Goal: Information Seeking & Learning: Compare options

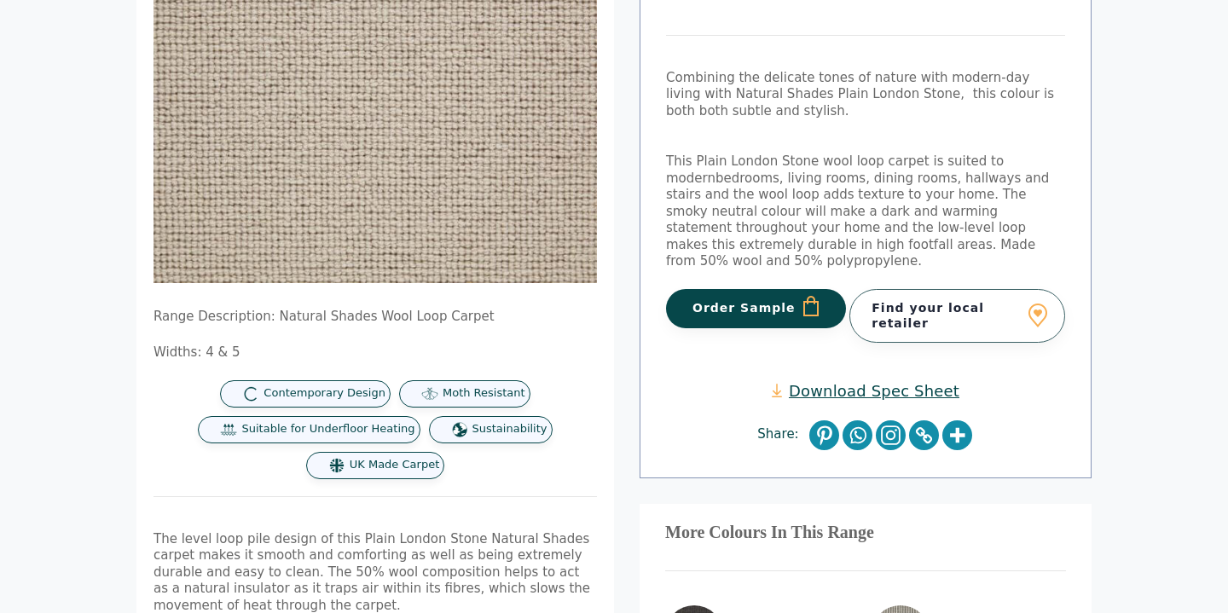
scroll to position [572, 0]
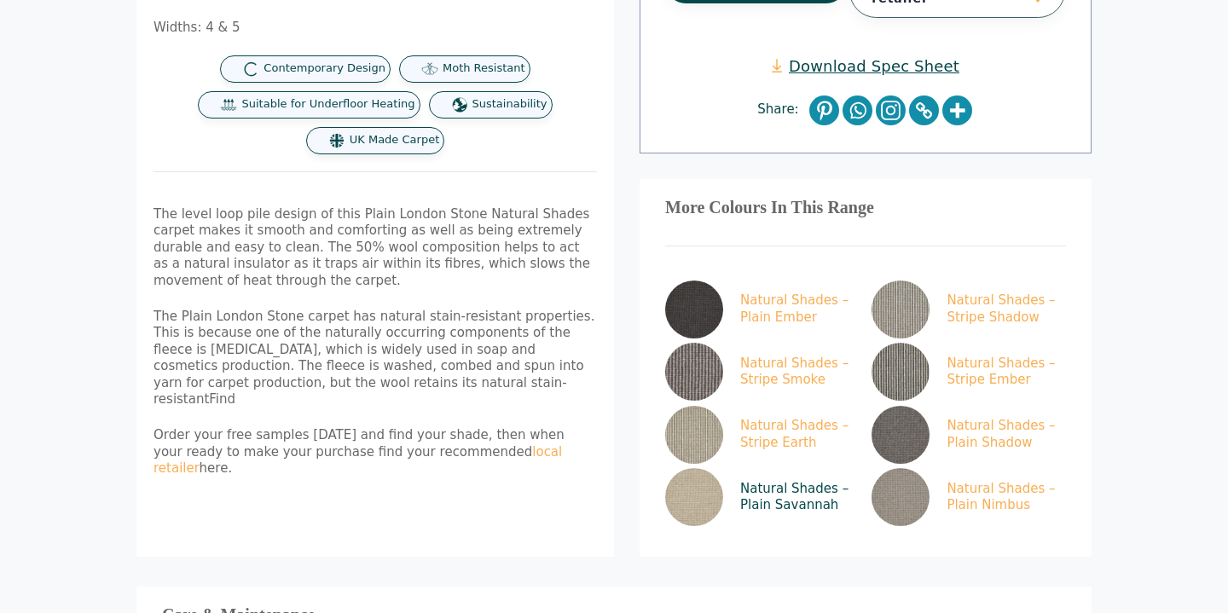
click at [701, 481] on img at bounding box center [694, 497] width 58 height 58
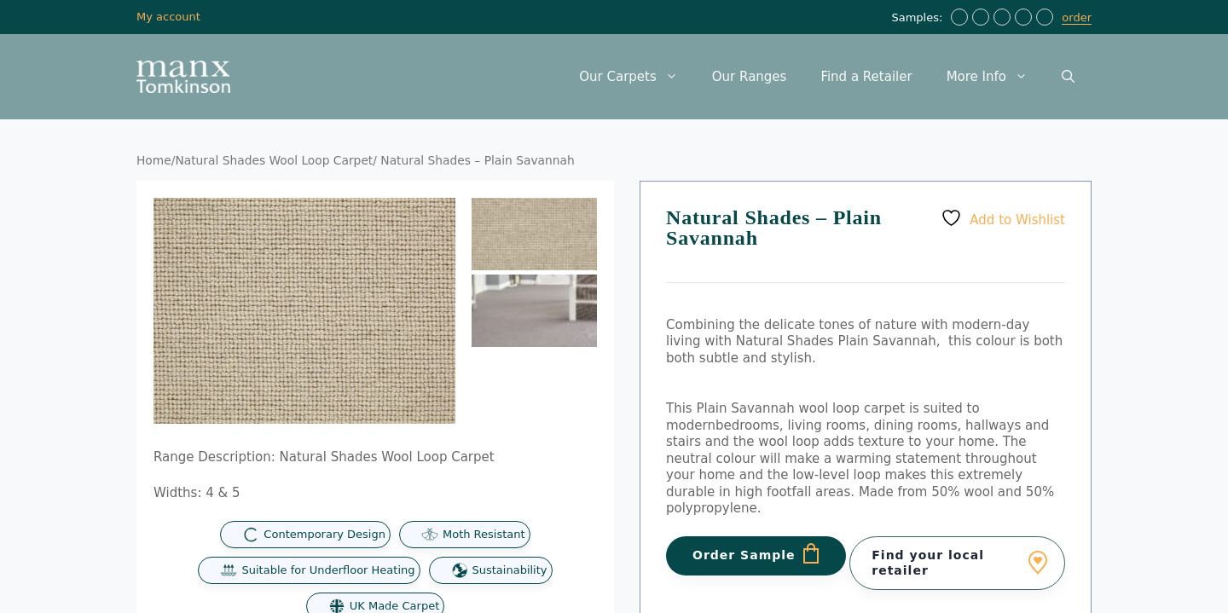
click at [532, 308] on img at bounding box center [534, 311] width 125 height 73
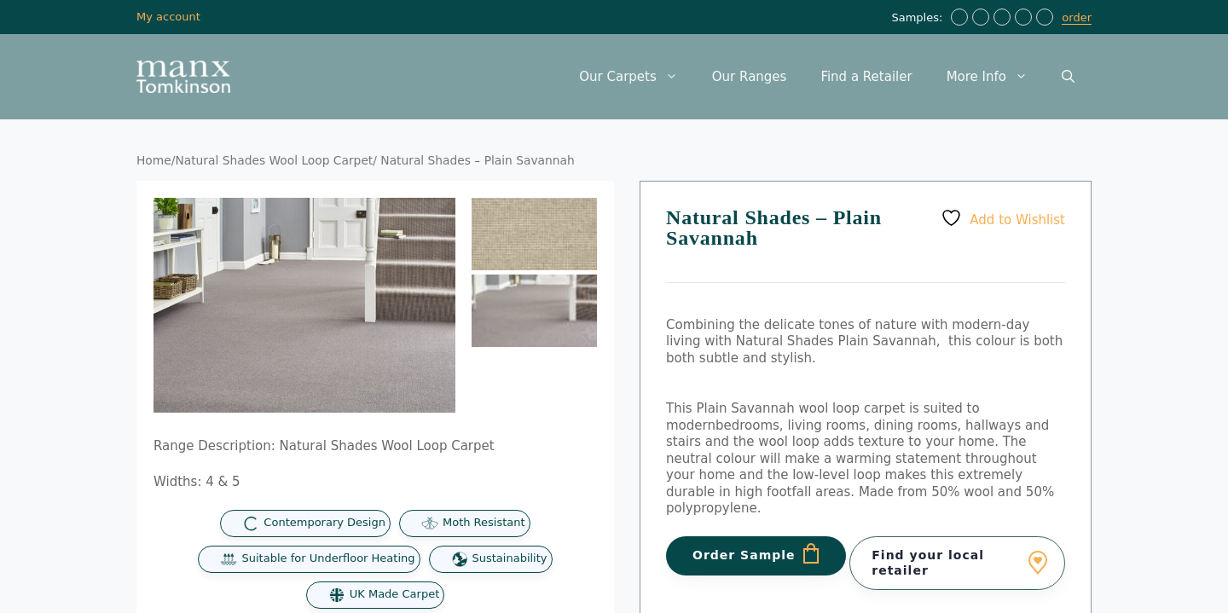
click at [530, 258] on img at bounding box center [534, 234] width 125 height 73
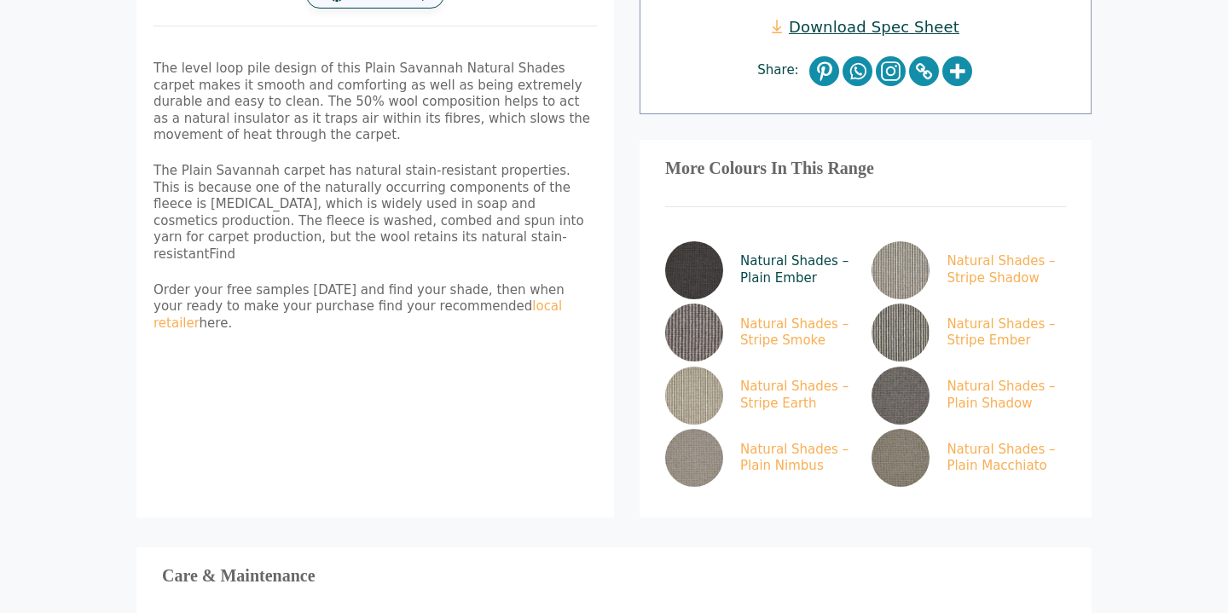
scroll to position [640, 0]
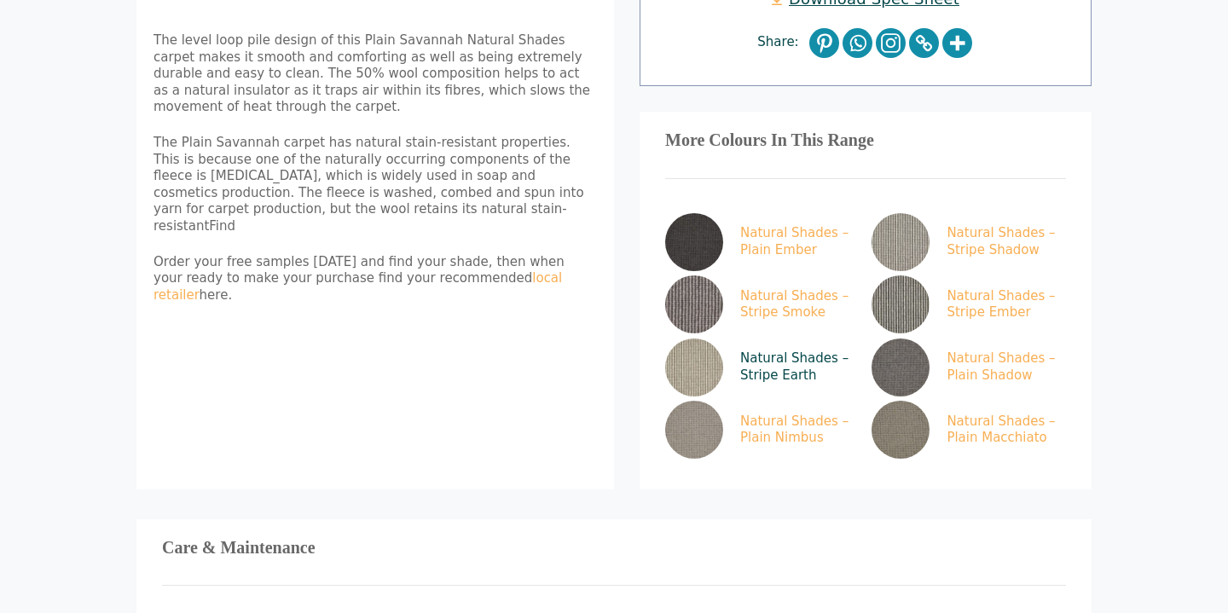
click at [698, 347] on img at bounding box center [694, 368] width 58 height 58
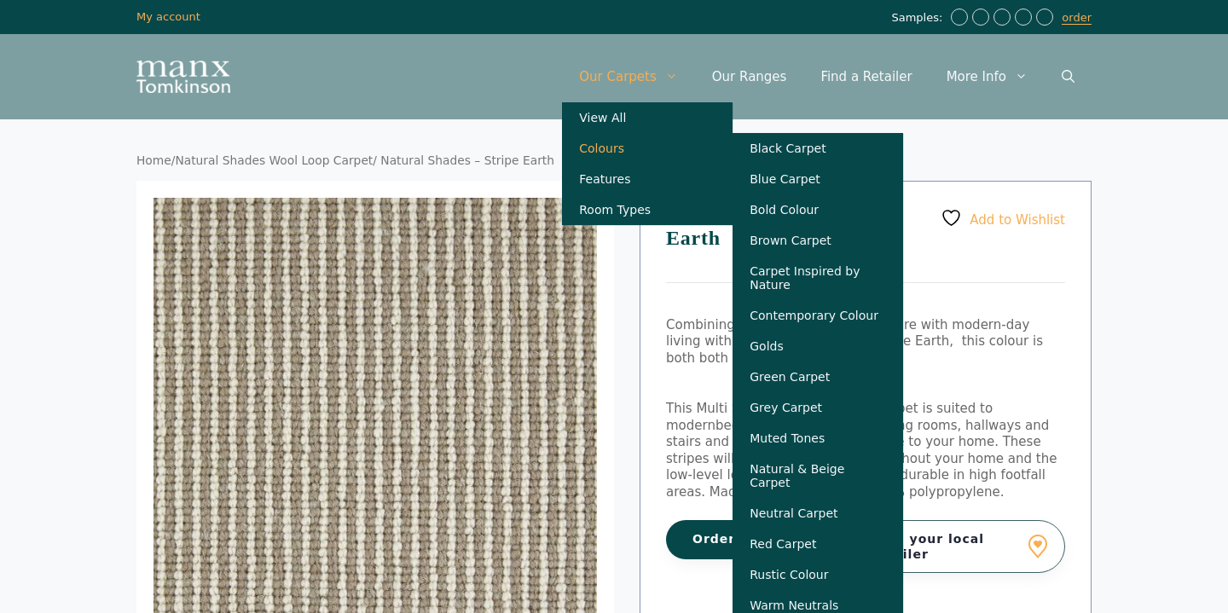
click at [650, 153] on link "Colours" at bounding box center [647, 148] width 171 height 31
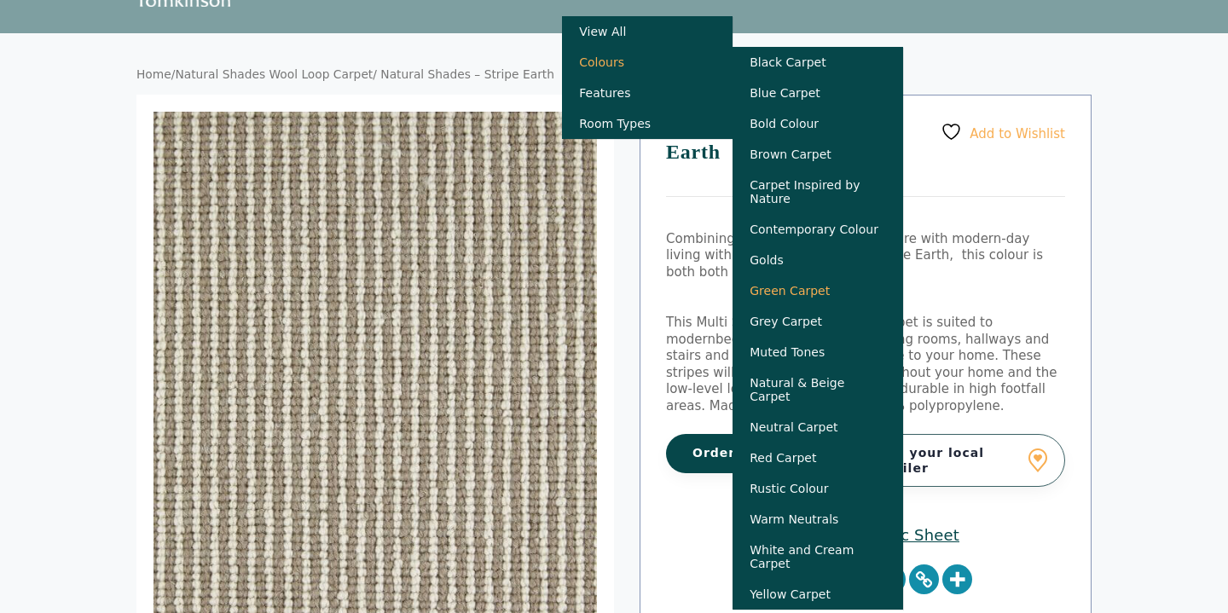
scroll to position [101, 0]
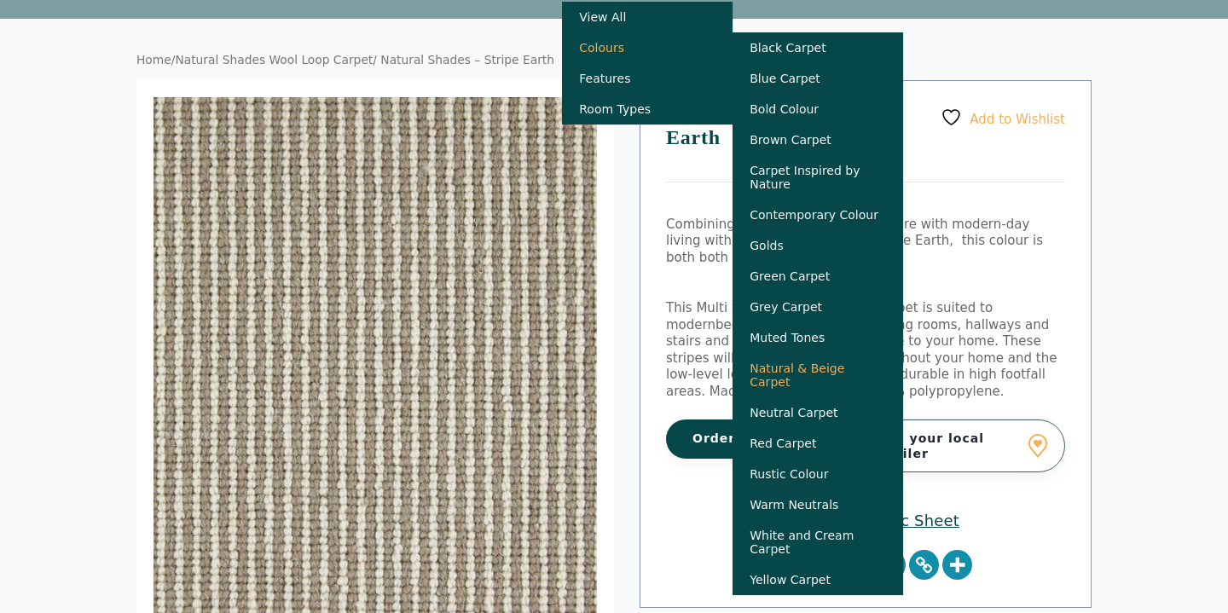
click at [830, 379] on link "Natural & Beige Carpet" at bounding box center [818, 375] width 171 height 44
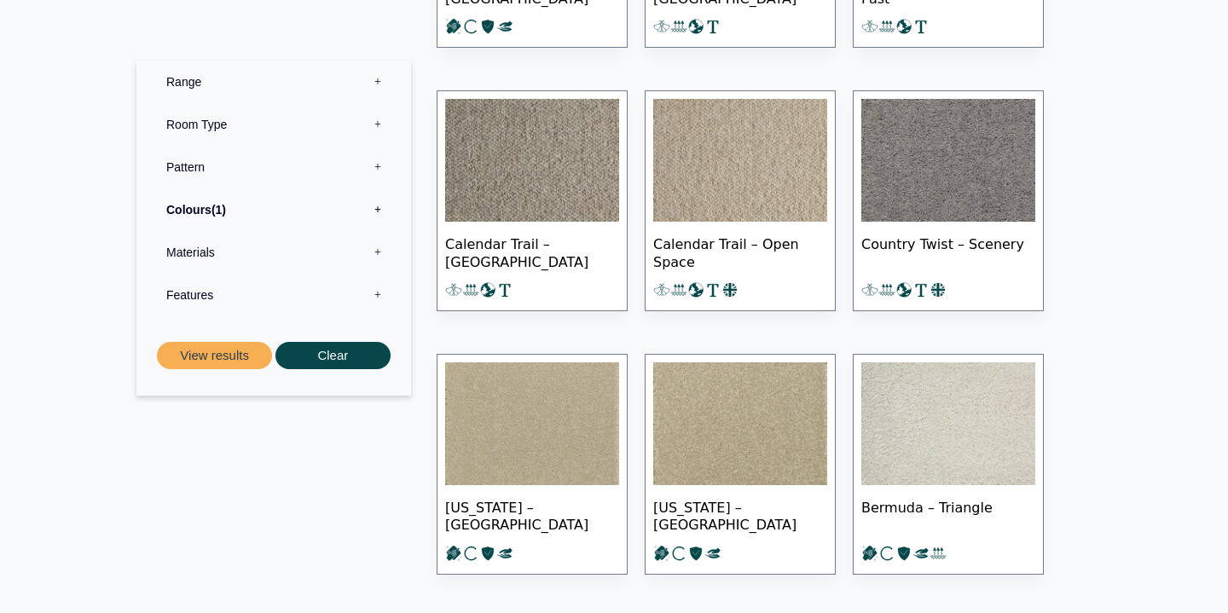
scroll to position [1403, 0]
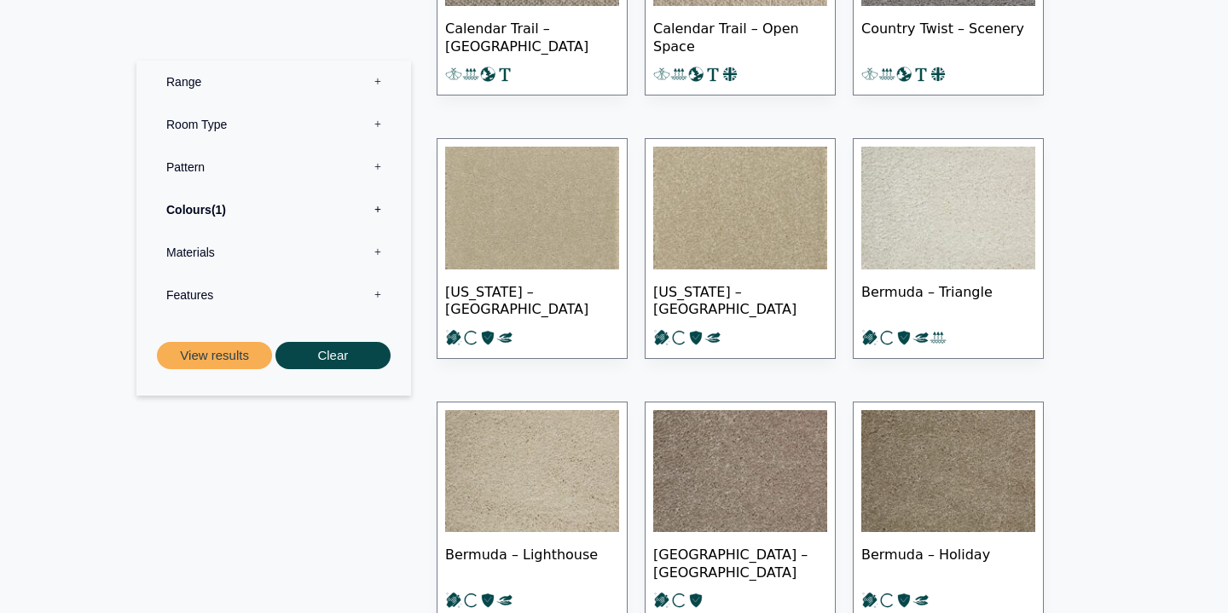
click at [894, 274] on span "Bermuda – Triangle" at bounding box center [949, 300] width 174 height 60
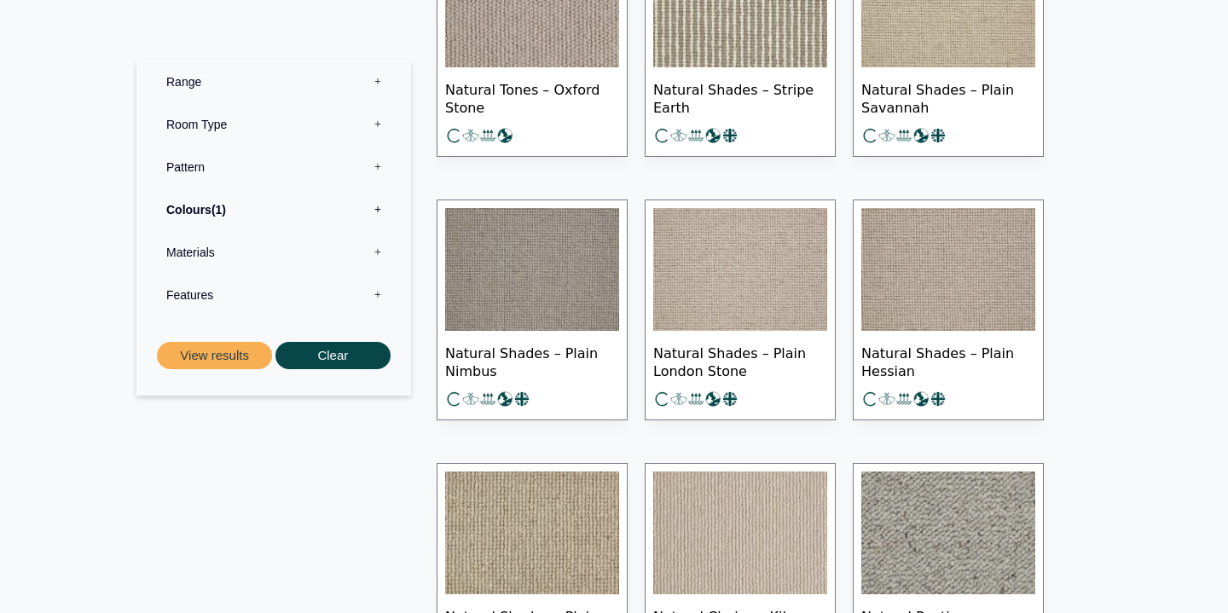
scroll to position [4334, 0]
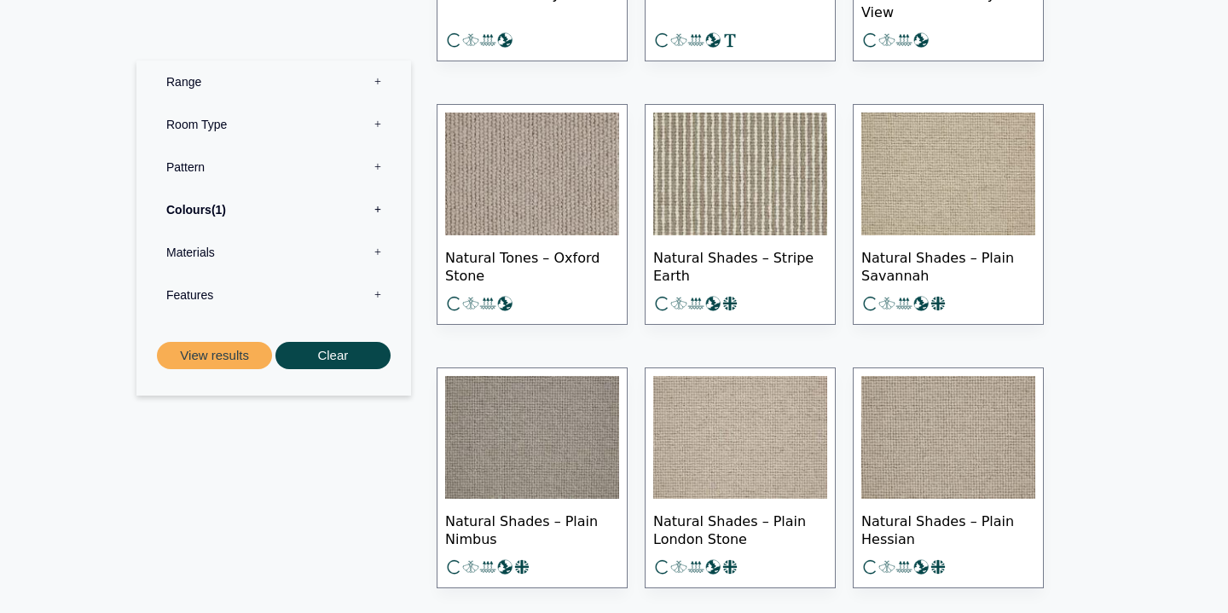
click at [700, 455] on img at bounding box center [740, 437] width 174 height 123
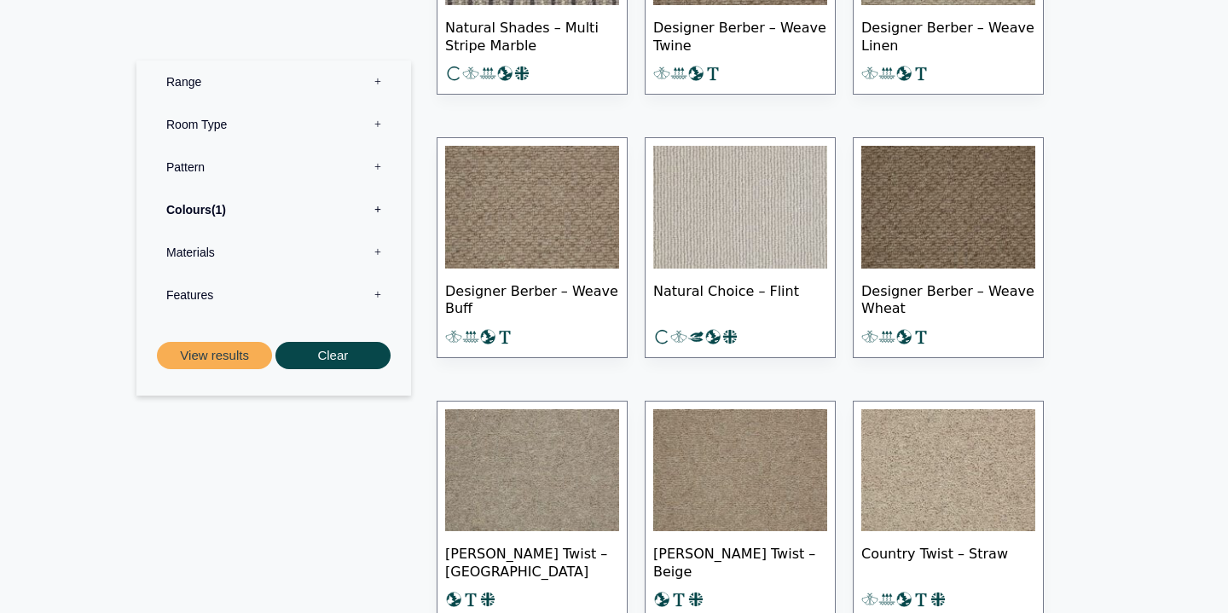
scroll to position [5944, 0]
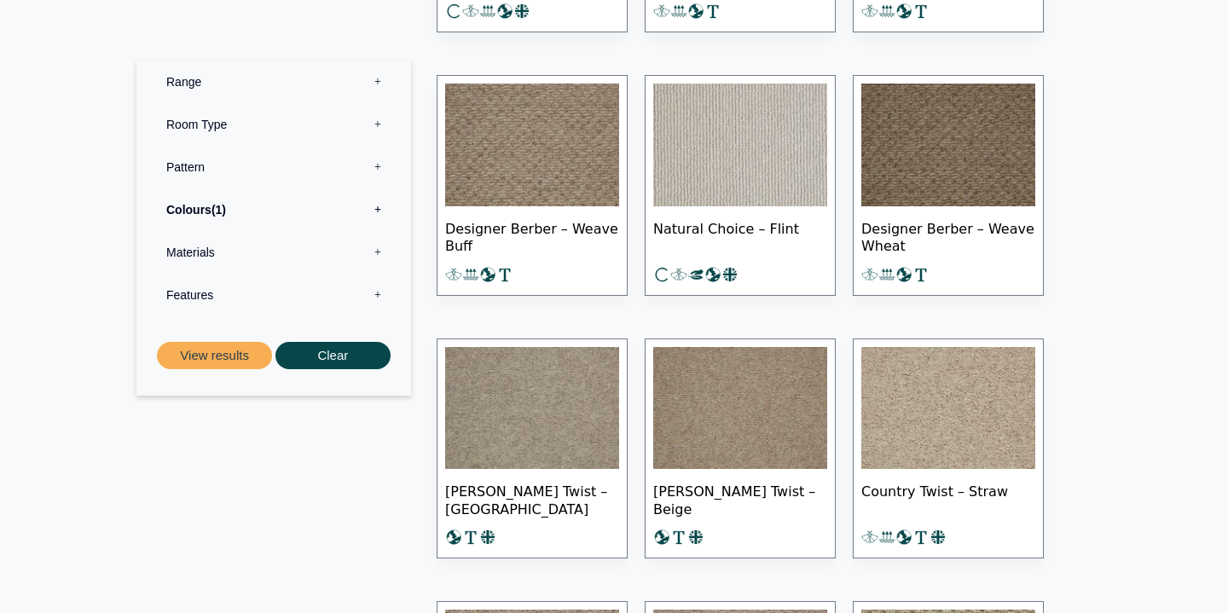
click at [671, 176] on img at bounding box center [740, 145] width 174 height 123
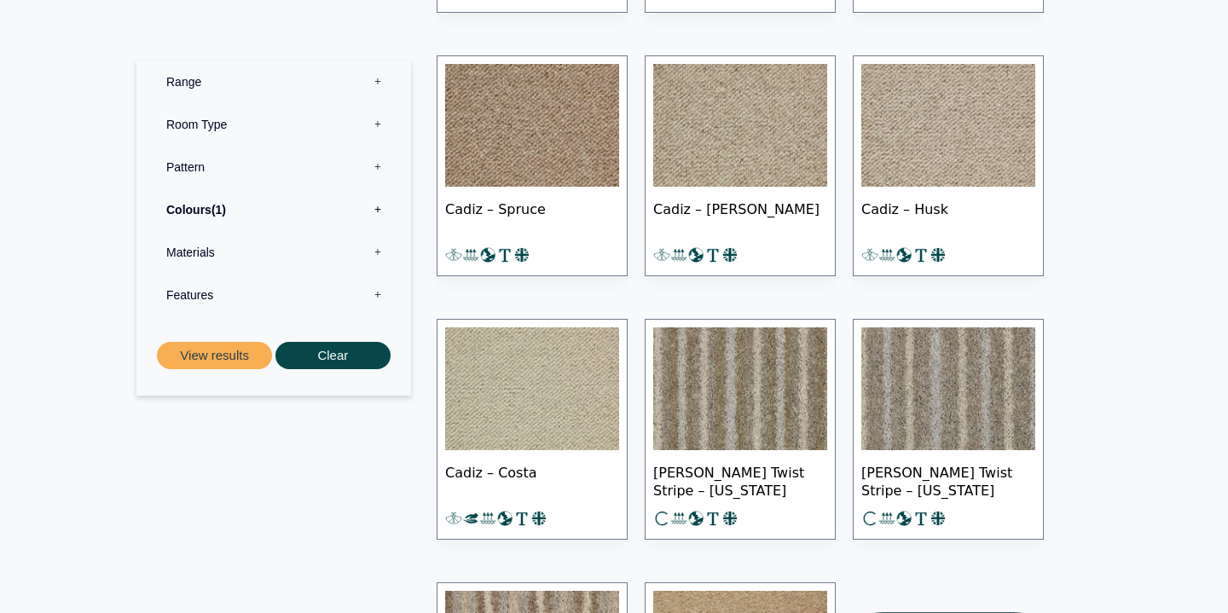
scroll to position [7799, 0]
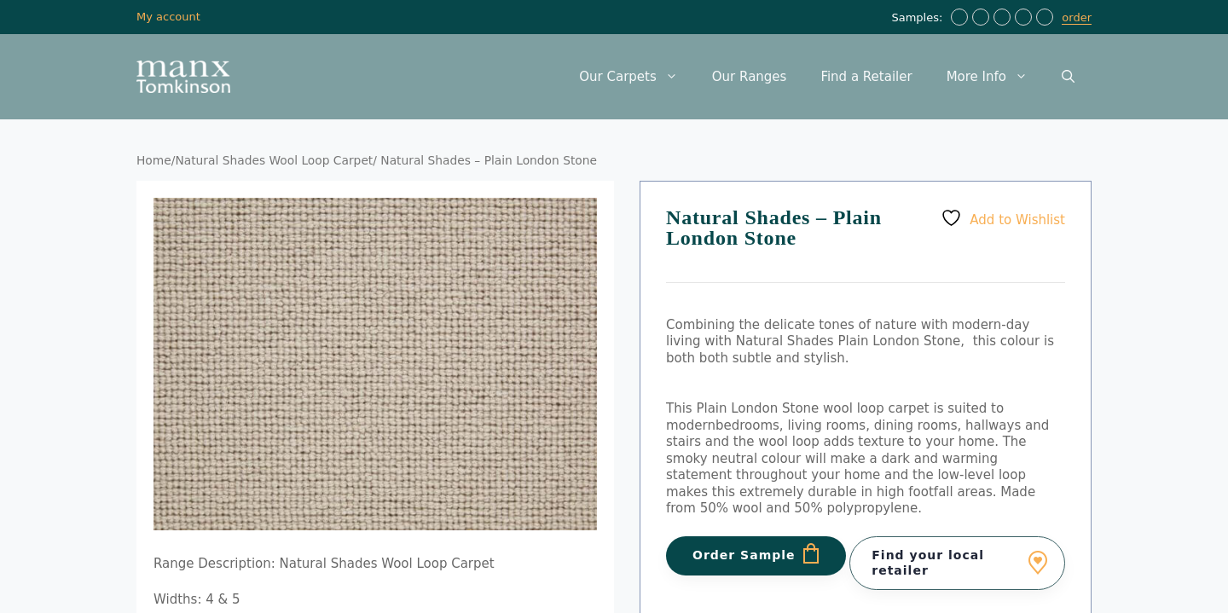
scroll to position [38, 0]
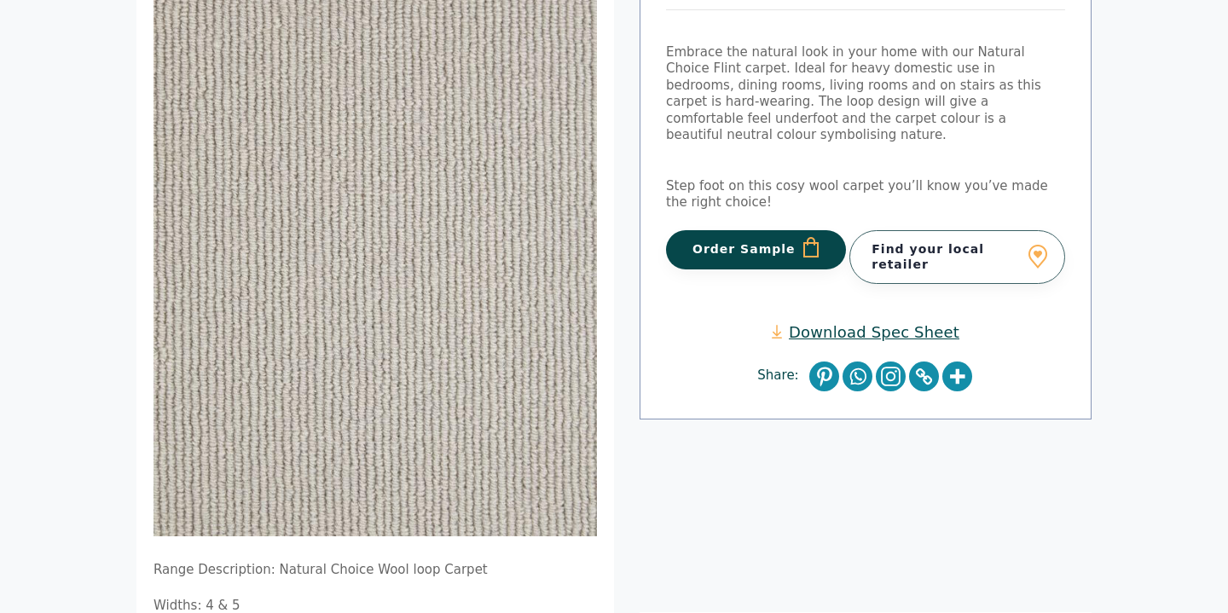
scroll to position [297, 0]
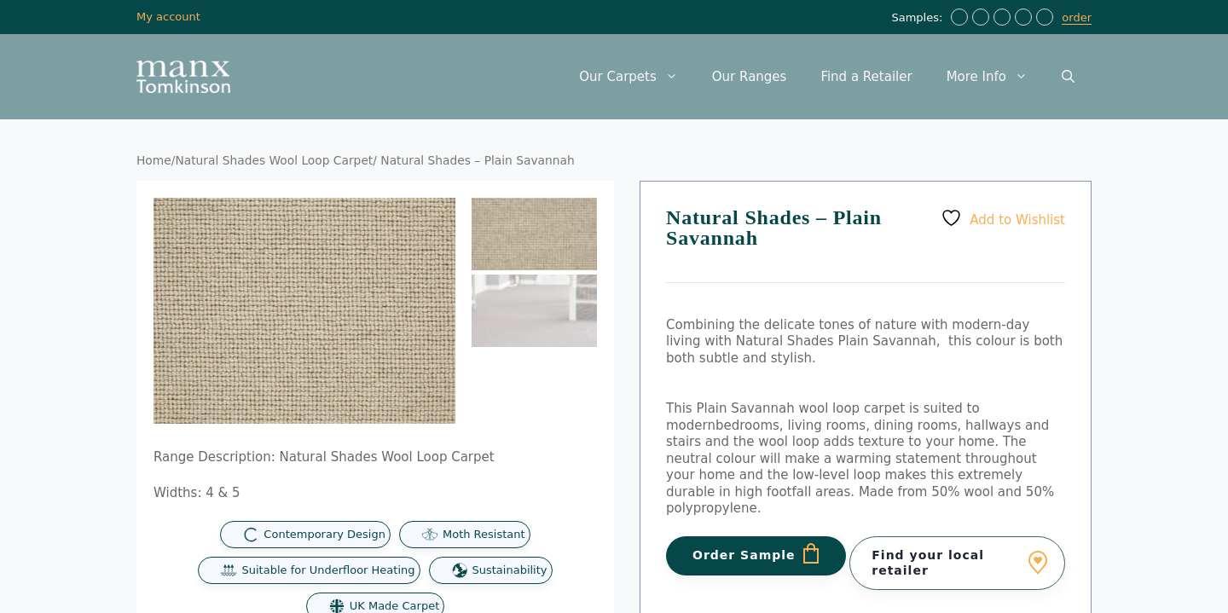
scroll to position [640, 0]
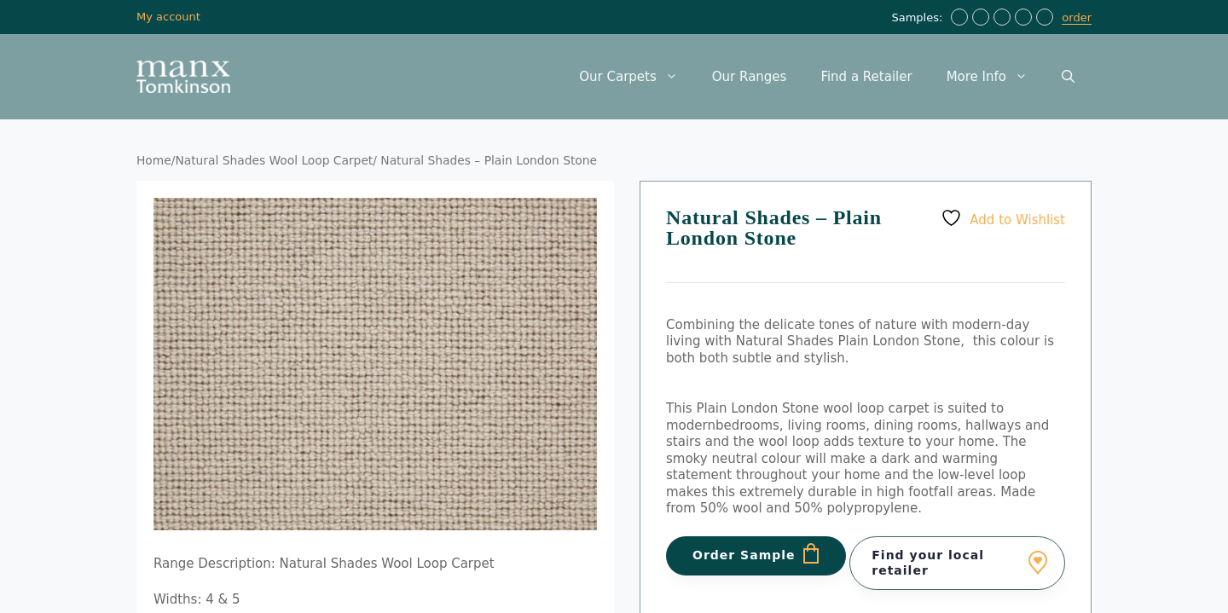
scroll to position [572, 0]
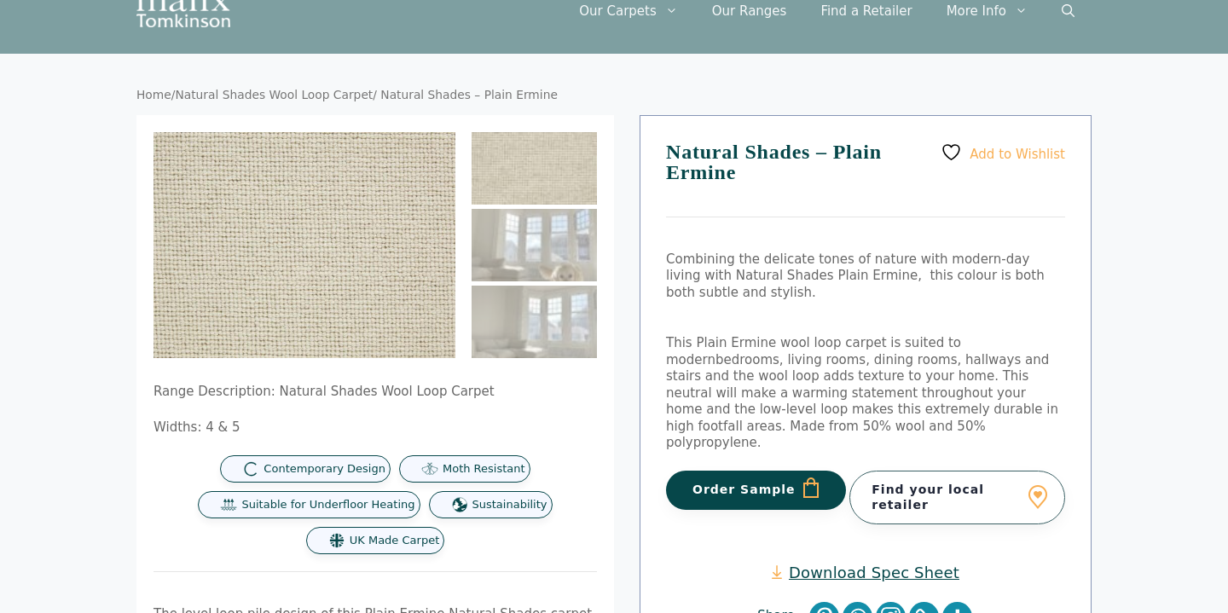
scroll to position [58, 0]
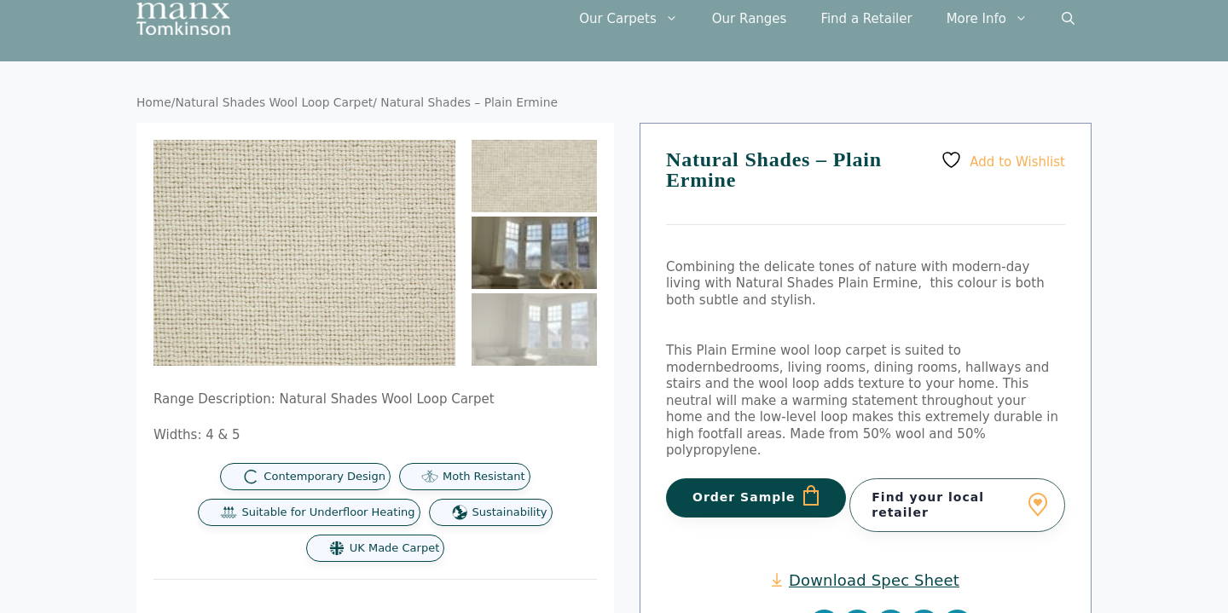
click at [540, 246] on img at bounding box center [534, 253] width 125 height 73
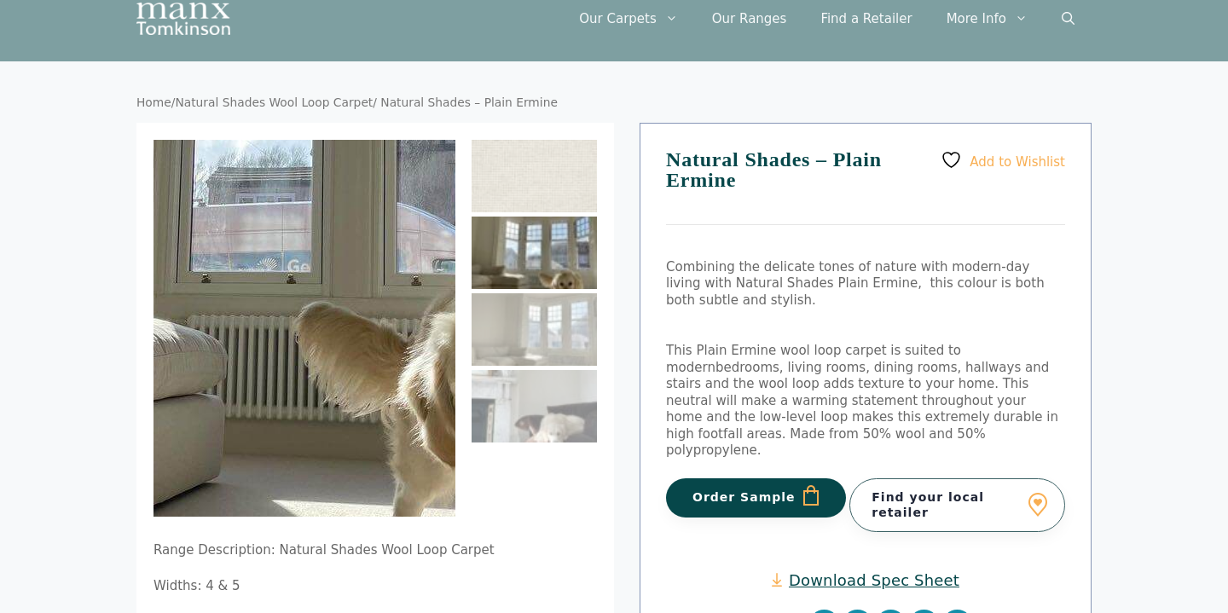
click at [323, 409] on img at bounding box center [261, 144] width 998 height 1248
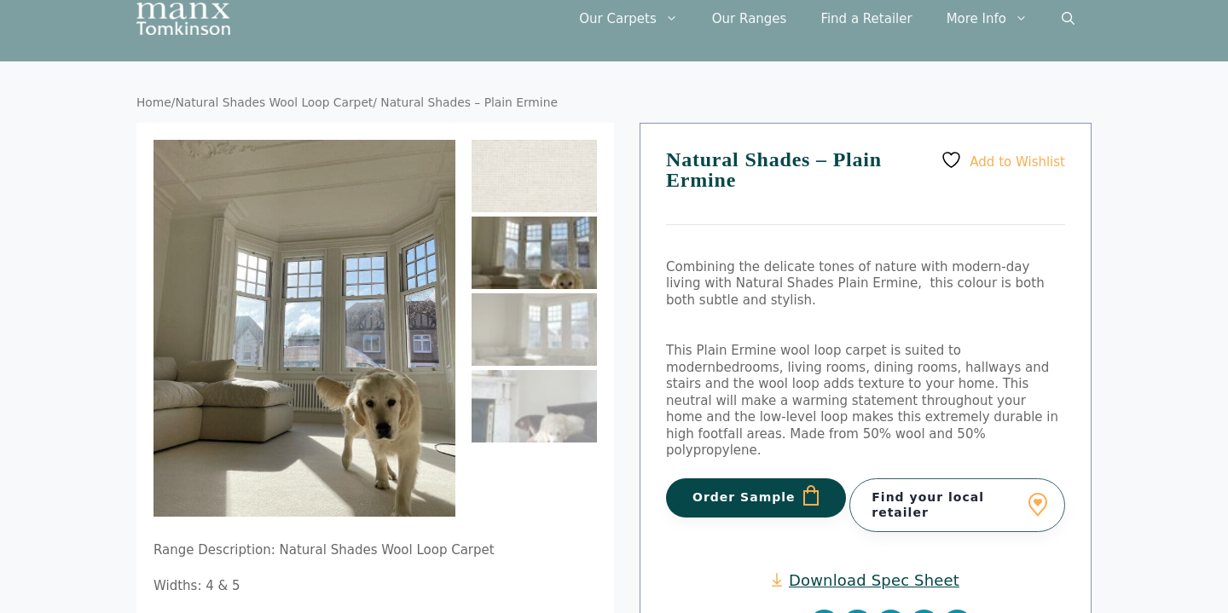
scroll to position [63, 0]
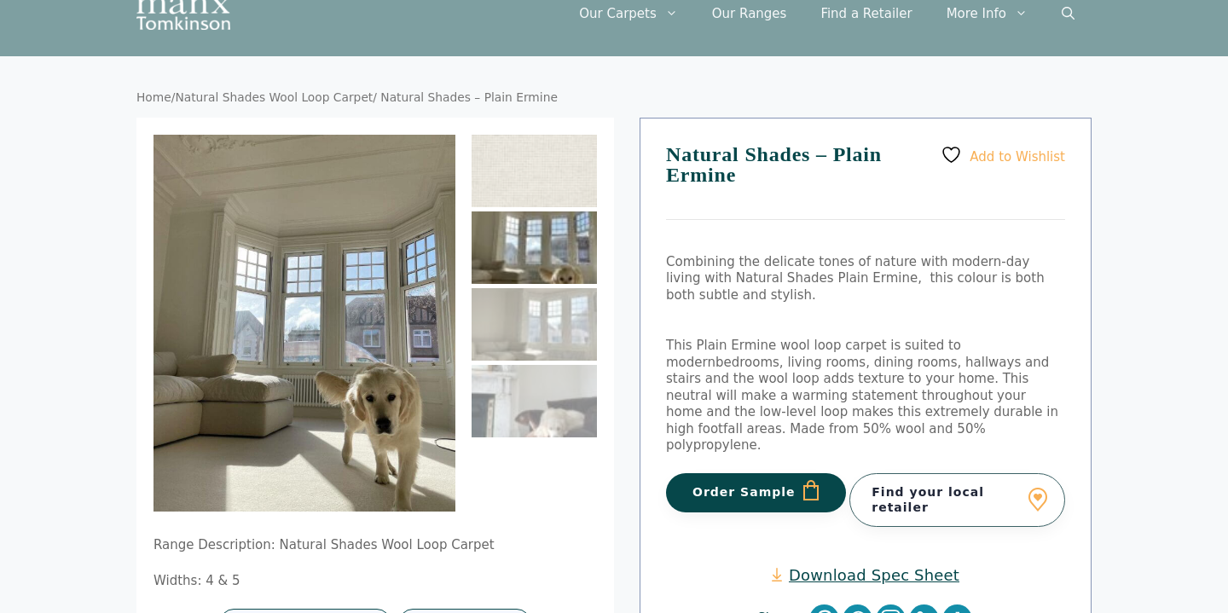
click at [543, 438] on li at bounding box center [534, 403] width 125 height 77
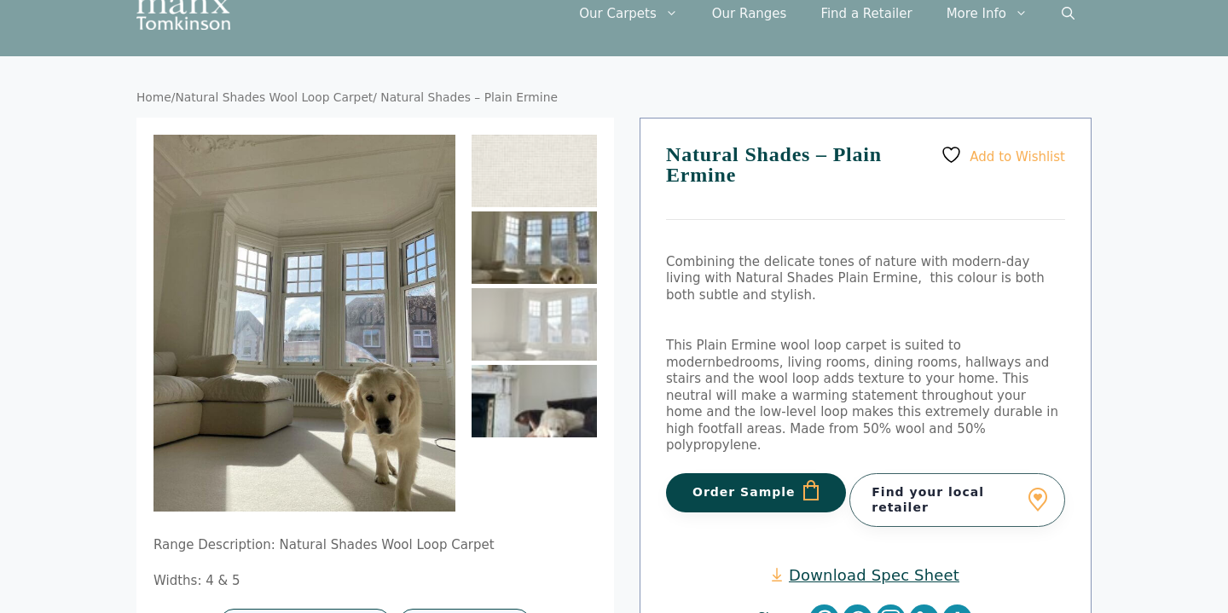
click at [543, 426] on img at bounding box center [534, 401] width 125 height 73
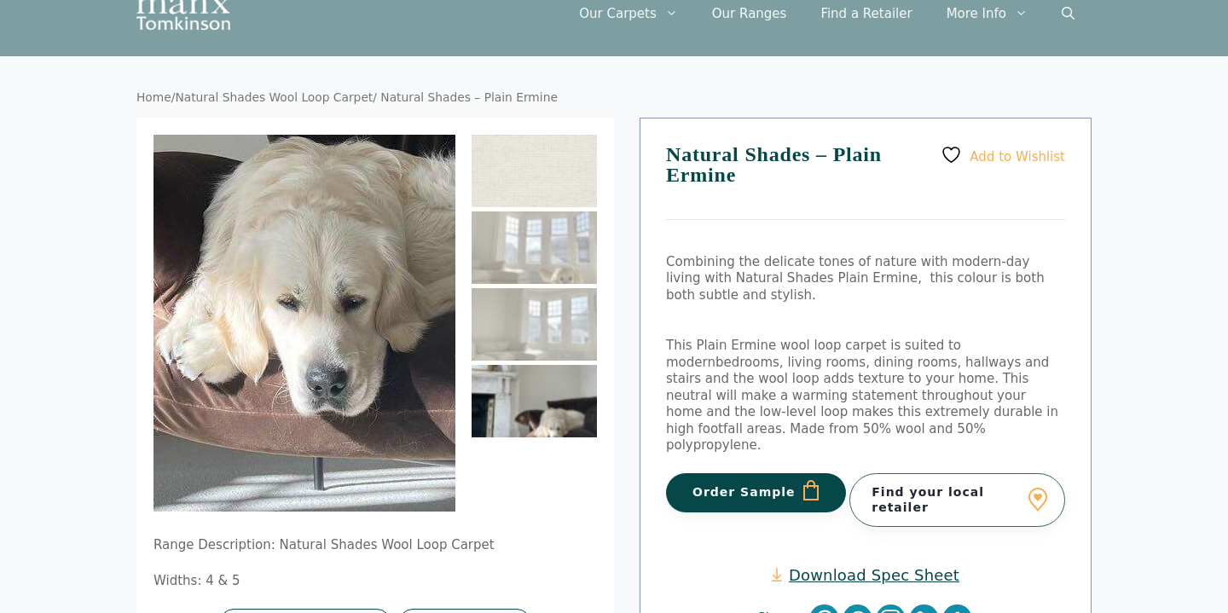
click at [369, 427] on img at bounding box center [157, 84] width 998 height 1248
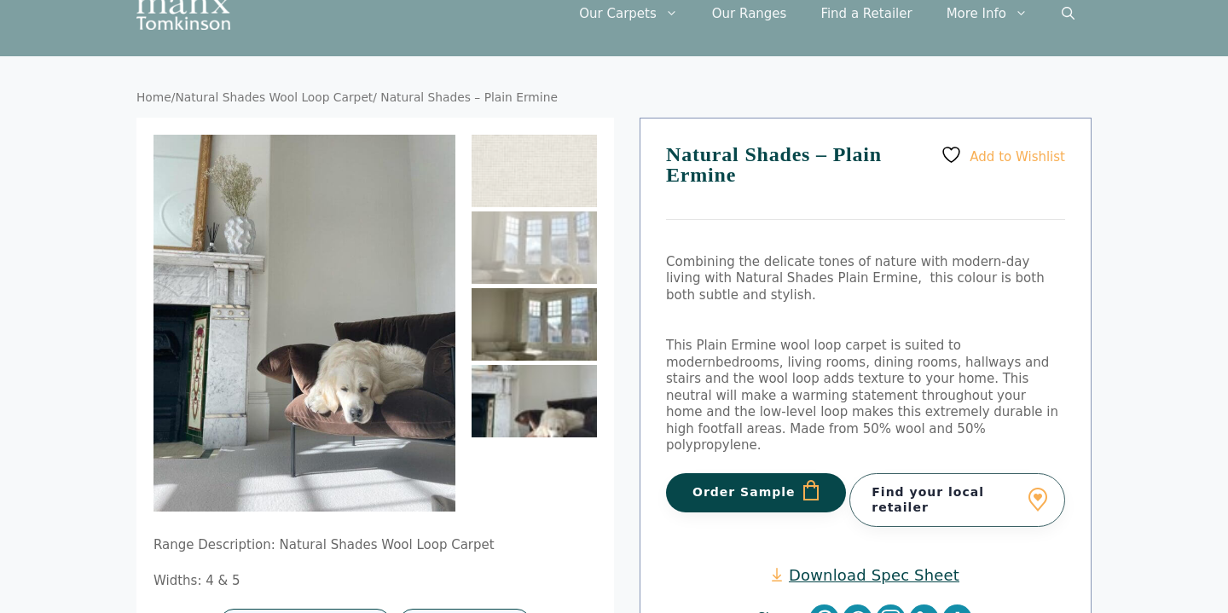
click at [551, 337] on img at bounding box center [534, 324] width 125 height 73
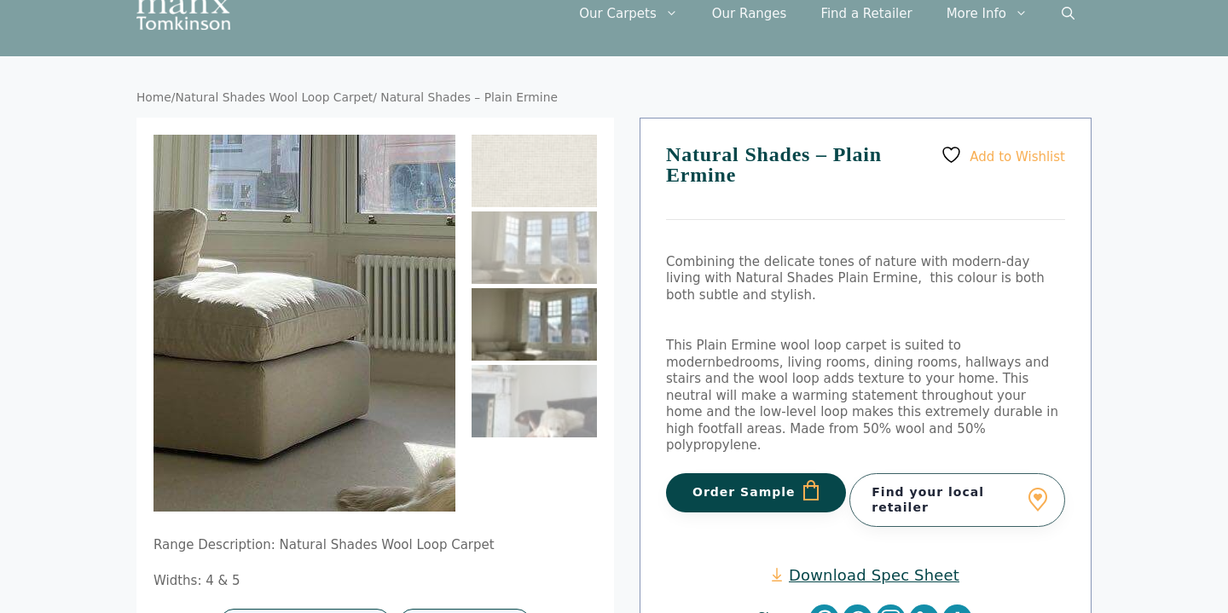
click at [327, 434] on img at bounding box center [253, 68] width 998 height 1248
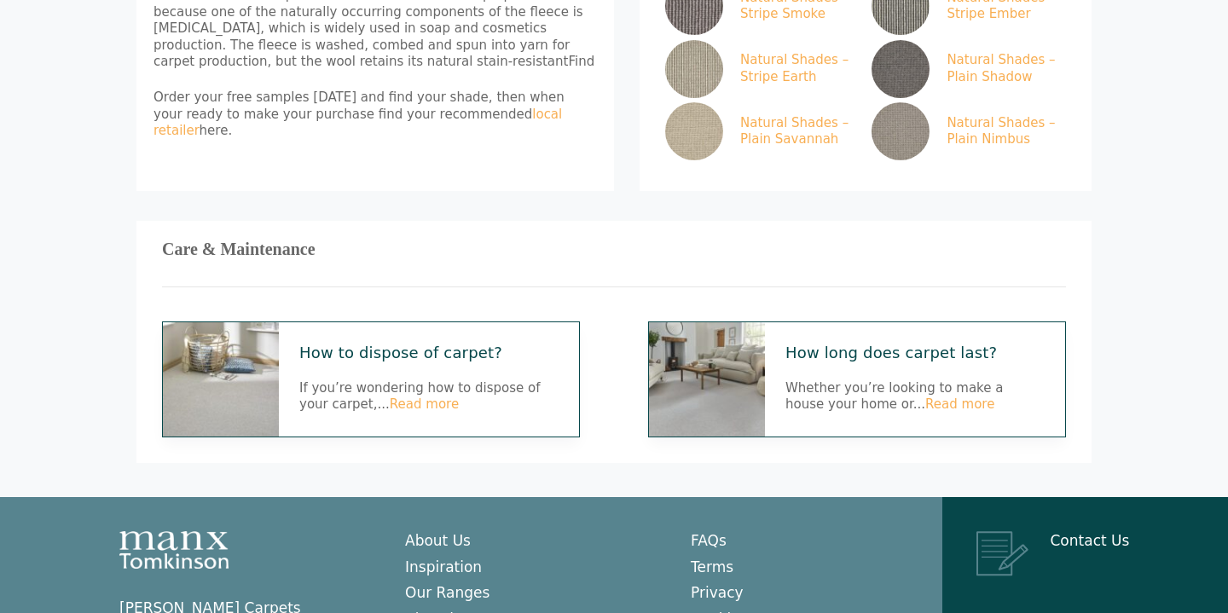
scroll to position [962, 0]
